Goal: Use online tool/utility

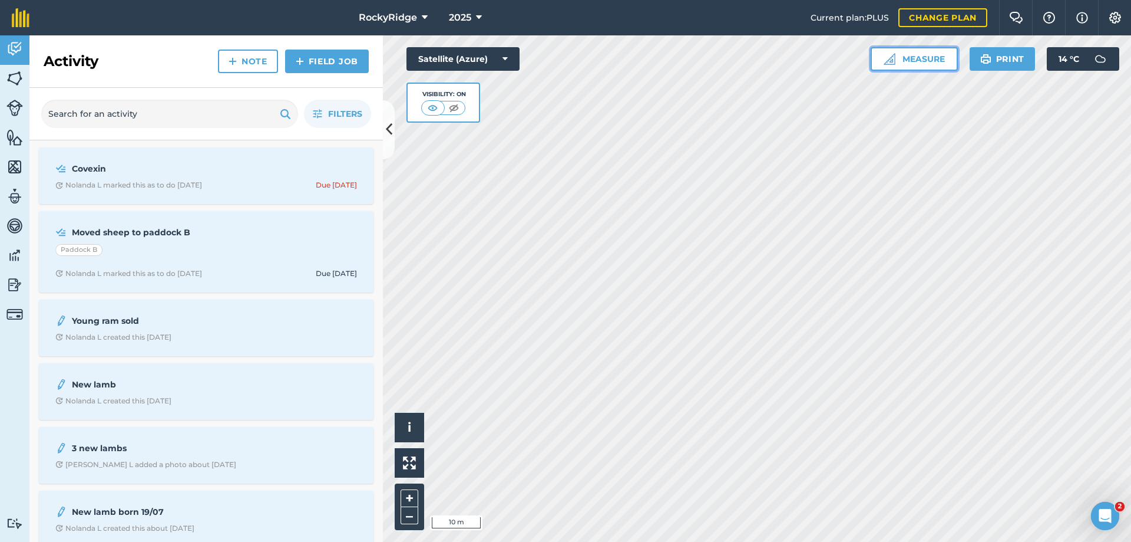
click at [929, 59] on button "Measure" at bounding box center [914, 59] width 87 height 24
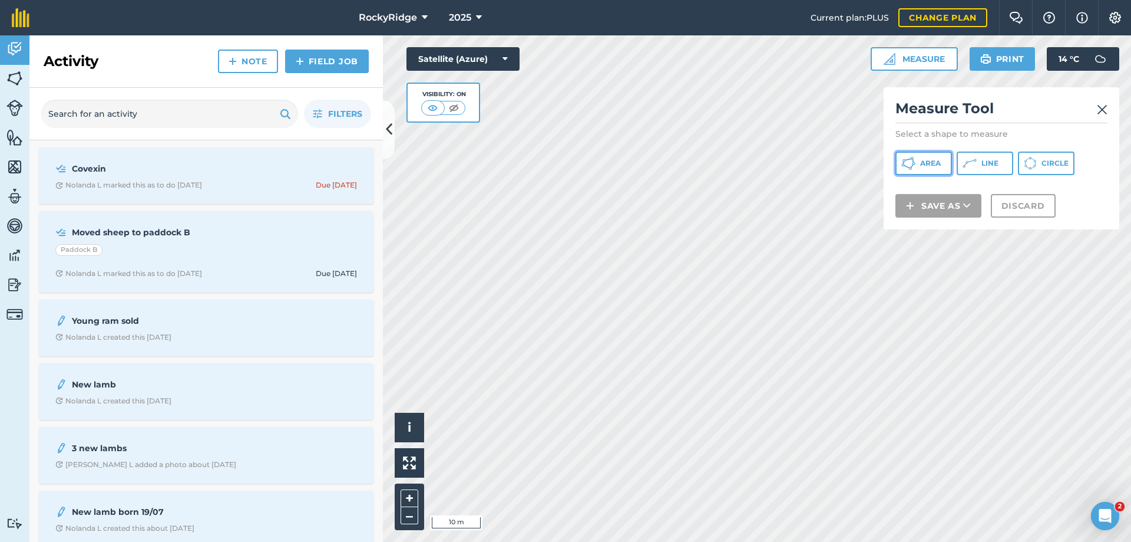
click at [928, 162] on span "Area" at bounding box center [930, 163] width 21 height 9
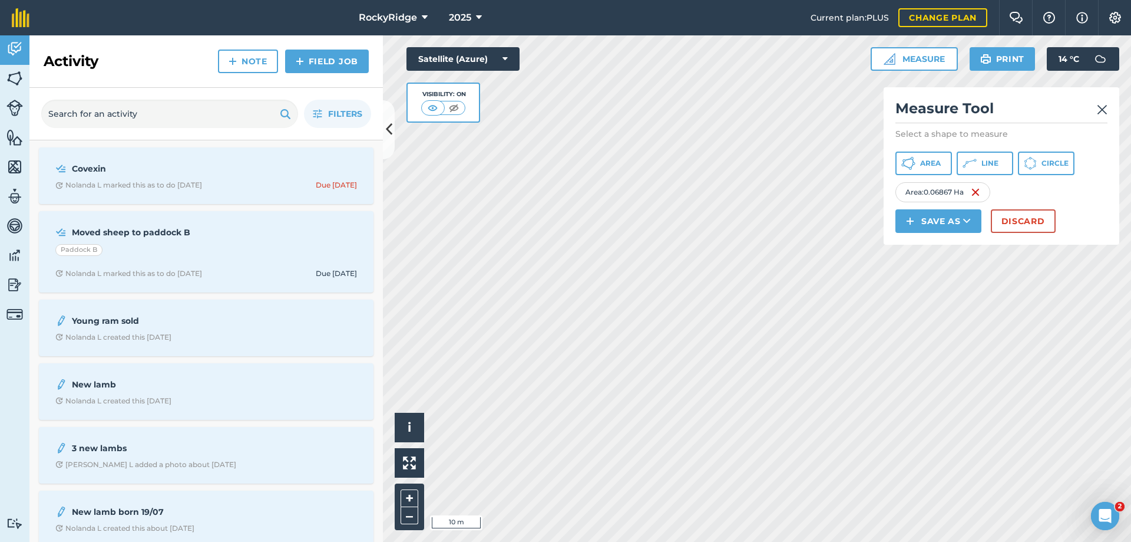
click at [1104, 111] on img at bounding box center [1102, 110] width 11 height 14
